Goal: Information Seeking & Learning: Learn about a topic

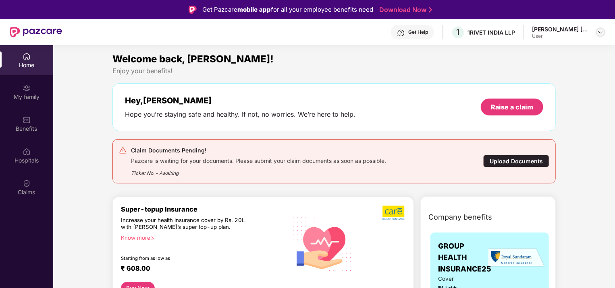
click at [599, 29] on img at bounding box center [600, 32] width 6 height 6
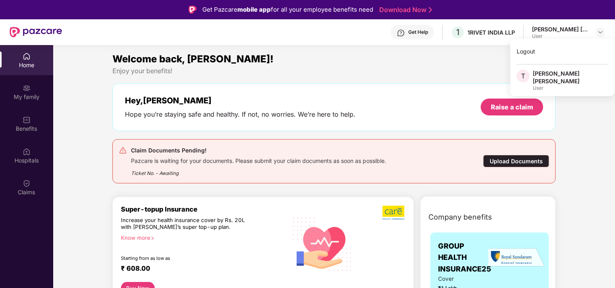
click at [536, 76] on div "[PERSON_NAME] [PERSON_NAME]" at bounding box center [570, 77] width 76 height 15
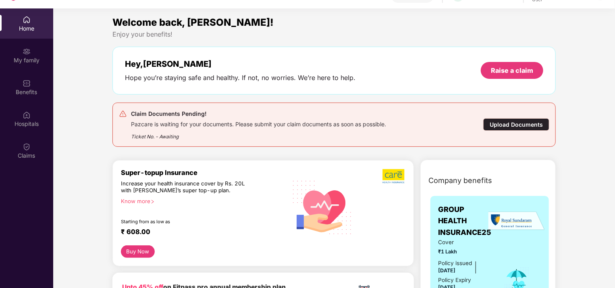
scroll to position [45, 0]
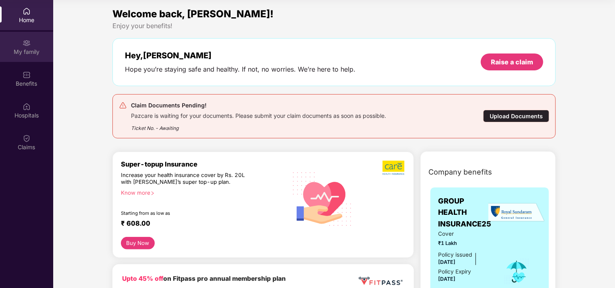
click at [31, 48] on div "My family" at bounding box center [26, 52] width 53 height 8
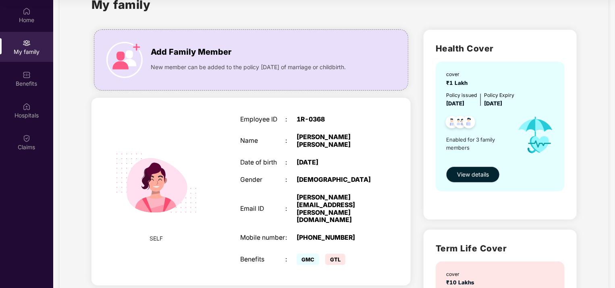
scroll to position [11, 0]
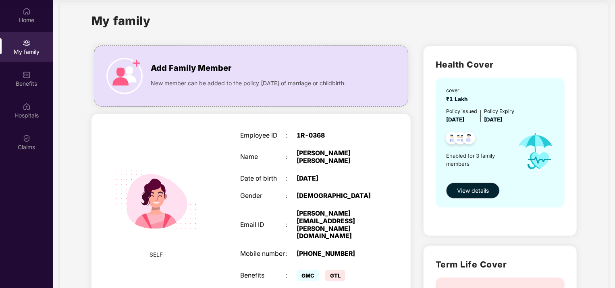
click at [179, 188] on img at bounding box center [156, 200] width 102 height 102
click at [332, 270] on span "GTL" at bounding box center [335, 275] width 20 height 11
click at [163, 233] on img at bounding box center [156, 200] width 102 height 102
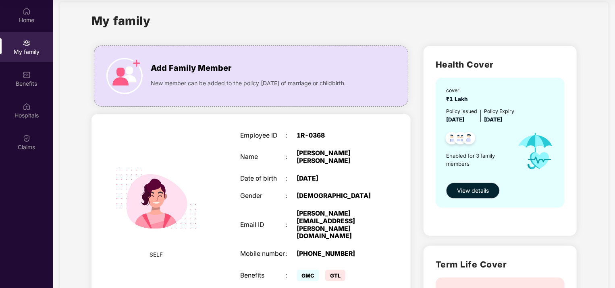
click at [163, 233] on img at bounding box center [156, 200] width 102 height 102
click at [14, 70] on div "Benefits" at bounding box center [26, 79] width 53 height 30
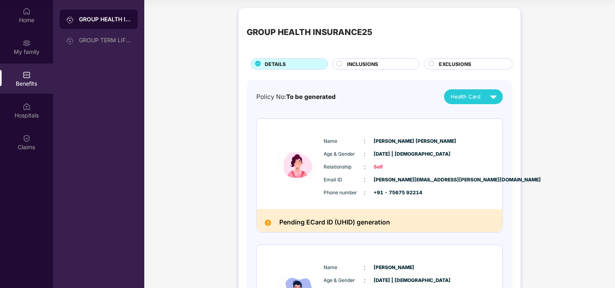
click at [329, 95] on span "To be generated" at bounding box center [311, 97] width 50 height 8
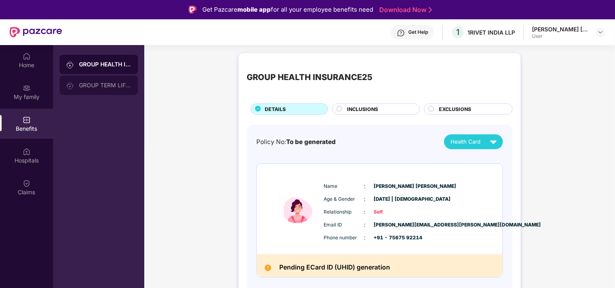
click at [85, 85] on div "GROUP TERM LIFE INSURANCE" at bounding box center [105, 85] width 52 height 6
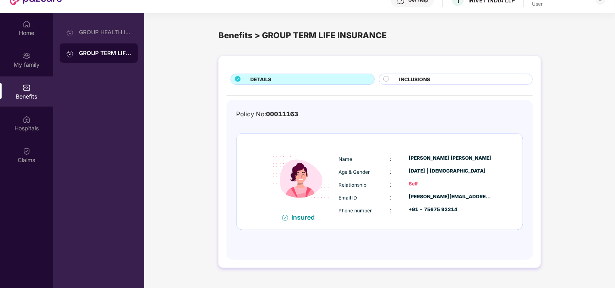
scroll to position [45, 0]
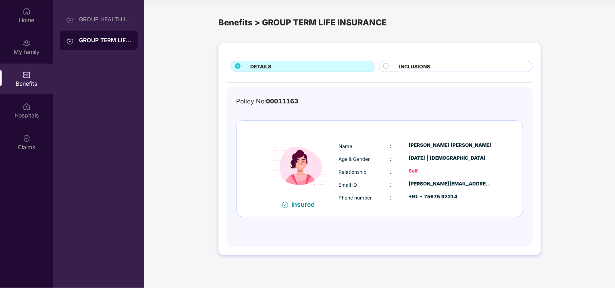
click at [406, 63] on span "INCLUSIONS" at bounding box center [414, 67] width 31 height 8
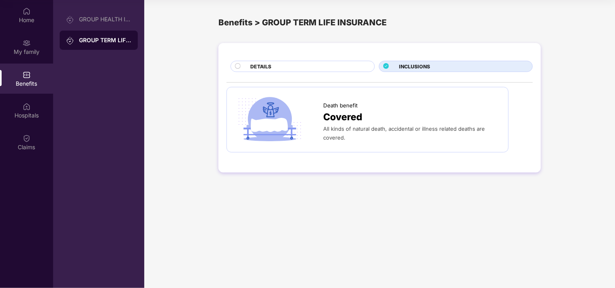
click at [354, 140] on div "All kinds of natural death, accidental or illness related deaths are covered." at bounding box center [411, 133] width 177 height 18
click at [339, 124] on span "Covered" at bounding box center [342, 117] width 39 height 15
click at [278, 133] on img at bounding box center [270, 119] width 70 height 48
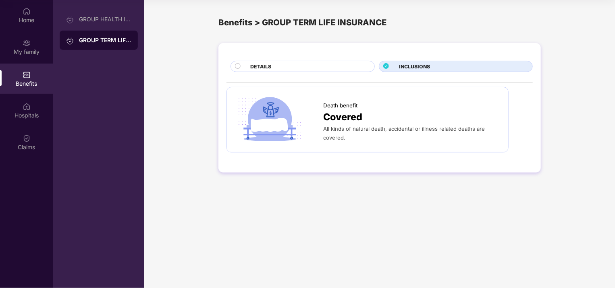
click at [278, 133] on img at bounding box center [270, 119] width 70 height 48
click at [24, 18] on div "Home" at bounding box center [26, 20] width 53 height 8
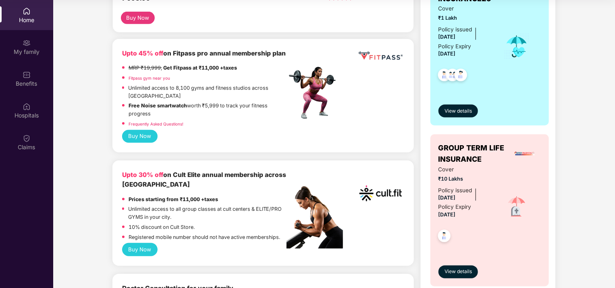
scroll to position [242, 0]
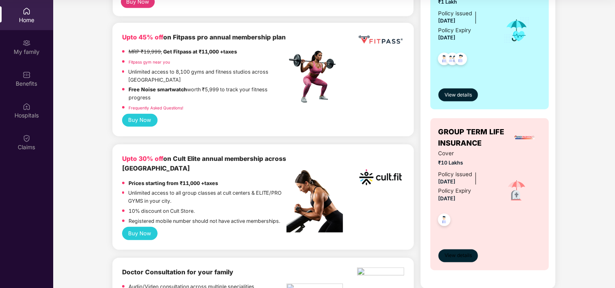
click at [456, 255] on span "View details" at bounding box center [457, 256] width 27 height 8
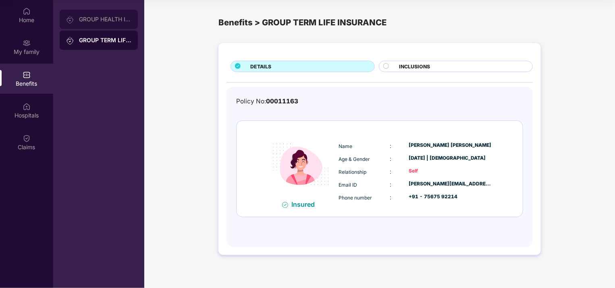
click at [93, 18] on div "GROUP HEALTH INSURANCE25" at bounding box center [105, 19] width 52 height 6
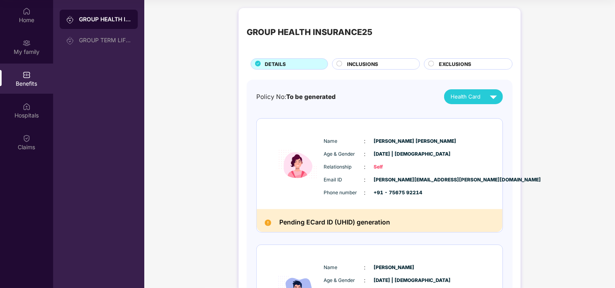
click at [466, 65] on span "EXCLUSIONS" at bounding box center [455, 64] width 32 height 8
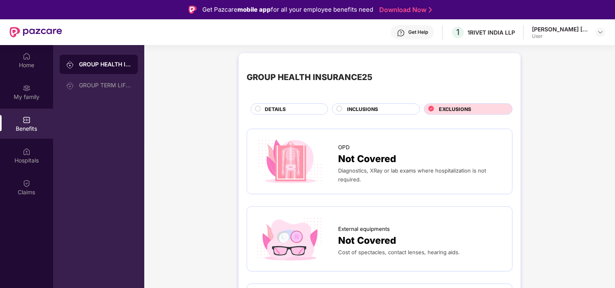
click at [360, 110] on span "INCLUSIONS" at bounding box center [362, 110] width 31 height 8
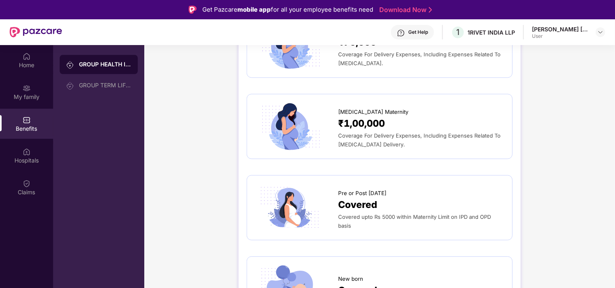
scroll to position [1015, 0]
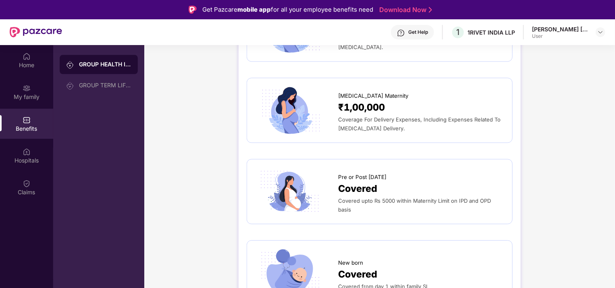
click at [353, 104] on span "₹1,00,000" at bounding box center [361, 107] width 47 height 15
click at [300, 108] on img at bounding box center [290, 110] width 70 height 48
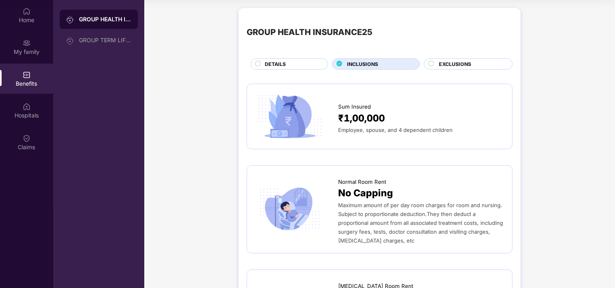
scroll to position [0, 0]
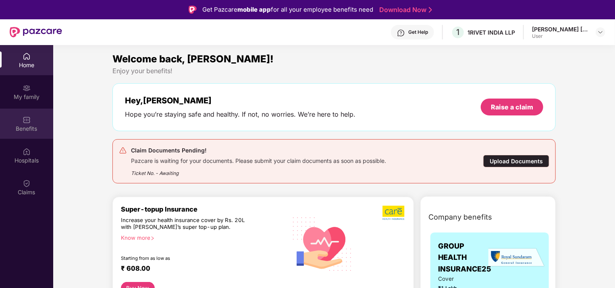
click at [32, 116] on div "Benefits" at bounding box center [26, 124] width 53 height 30
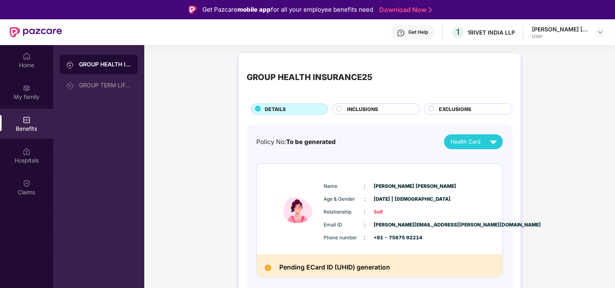
click at [382, 110] on div "INCLUSIONS" at bounding box center [379, 110] width 72 height 9
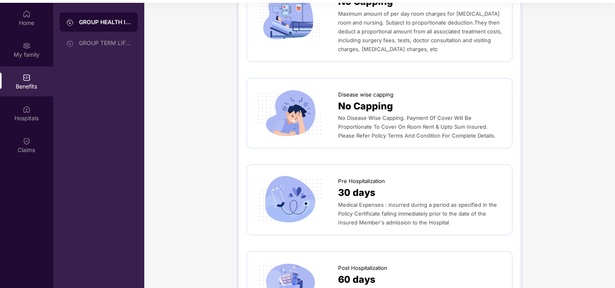
scroll to position [45, 0]
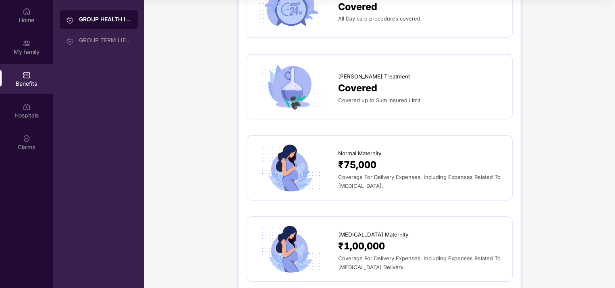
scroll to position [847, 0]
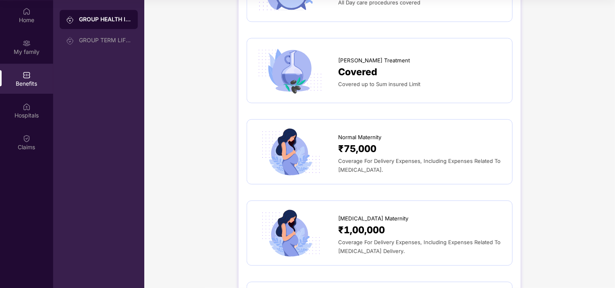
drag, startPoint x: 614, startPoint y: 174, endPoint x: 616, endPoint y: 197, distance: 23.0
click at [614, 197] on html "Get Pazcare mobile app for all your employee benefits need Download Now Get Hel…" at bounding box center [307, 99] width 615 height 288
drag, startPoint x: 616, startPoint y: 197, endPoint x: 590, endPoint y: 222, distance: 36.2
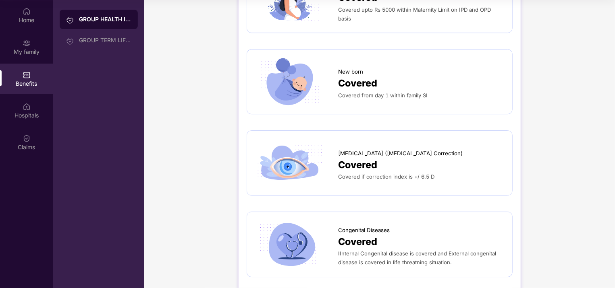
scroll to position [1182, 0]
